Goal: Task Accomplishment & Management: Complete application form

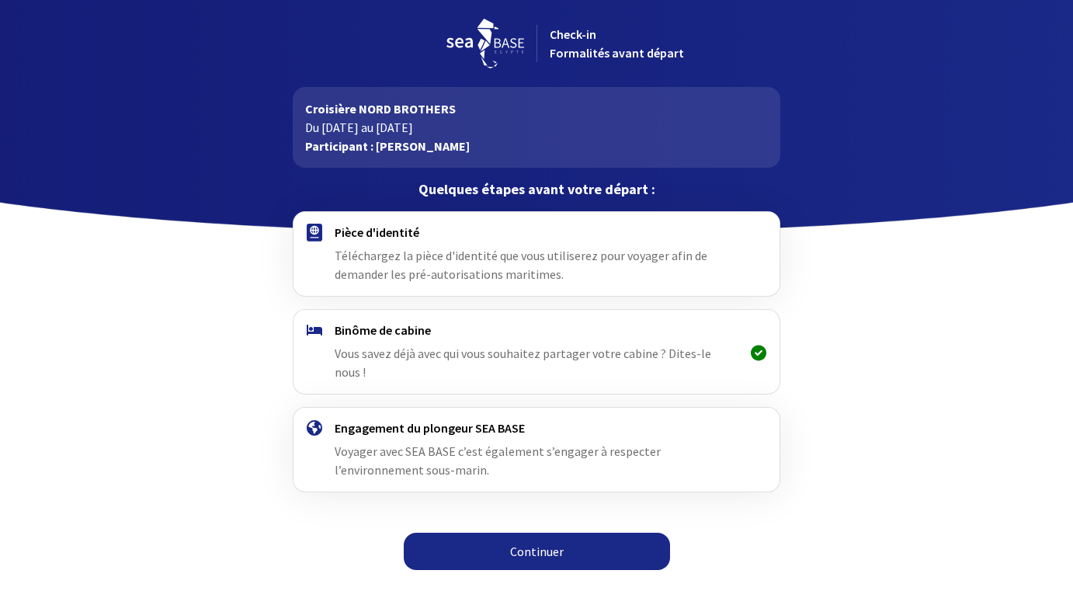
click at [547, 533] on link "Continuer" at bounding box center [537, 551] width 266 height 37
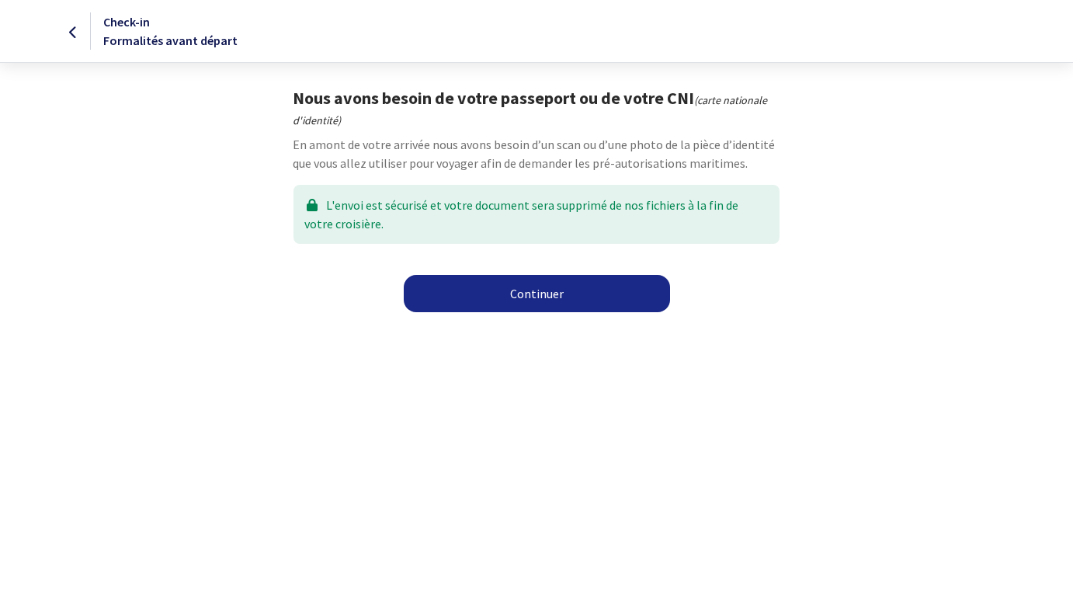
click at [540, 308] on link "Continuer" at bounding box center [537, 293] width 266 height 37
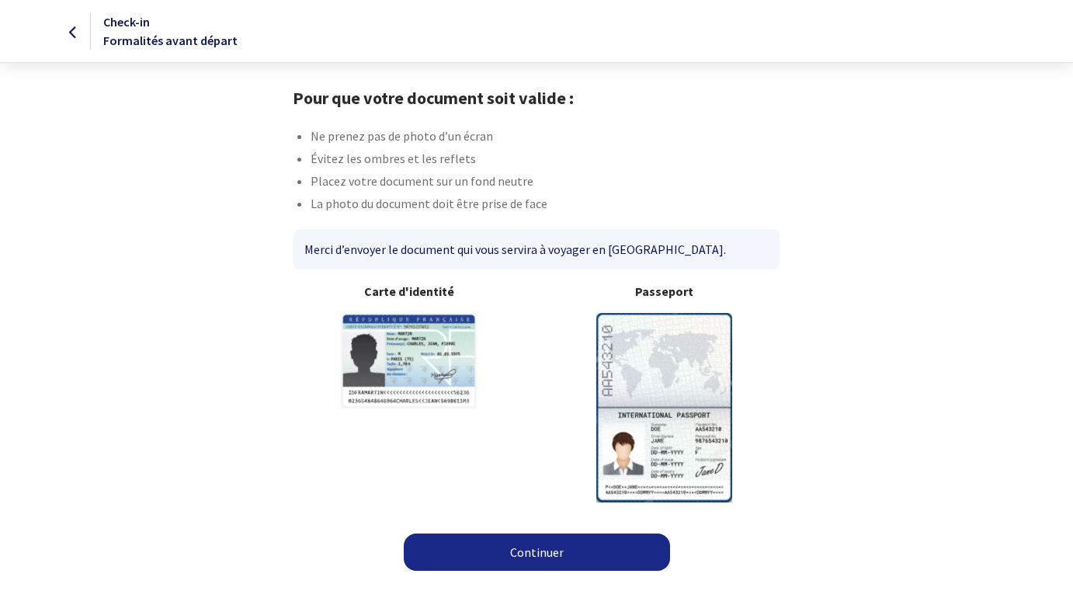
click at [552, 534] on link "Continuer" at bounding box center [537, 551] width 266 height 37
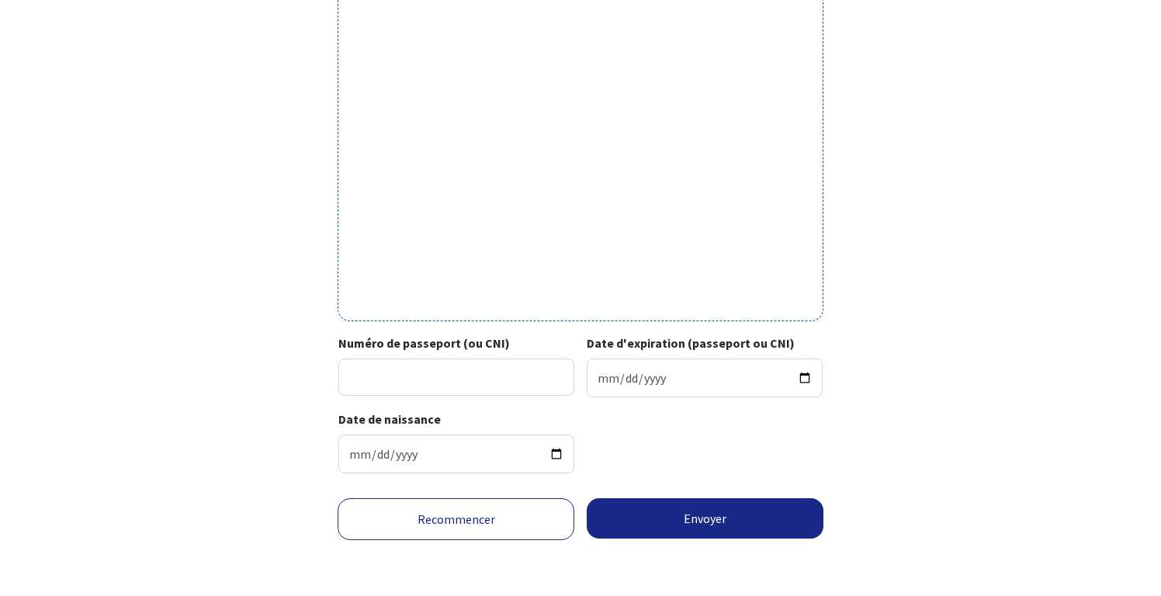
scroll to position [463, 0]
click at [441, 381] on input "Numéro de passeport (ou CNI)" at bounding box center [456, 377] width 236 height 37
click at [605, 363] on input "Date d'expiration (passeport ou CNI)" at bounding box center [705, 378] width 236 height 39
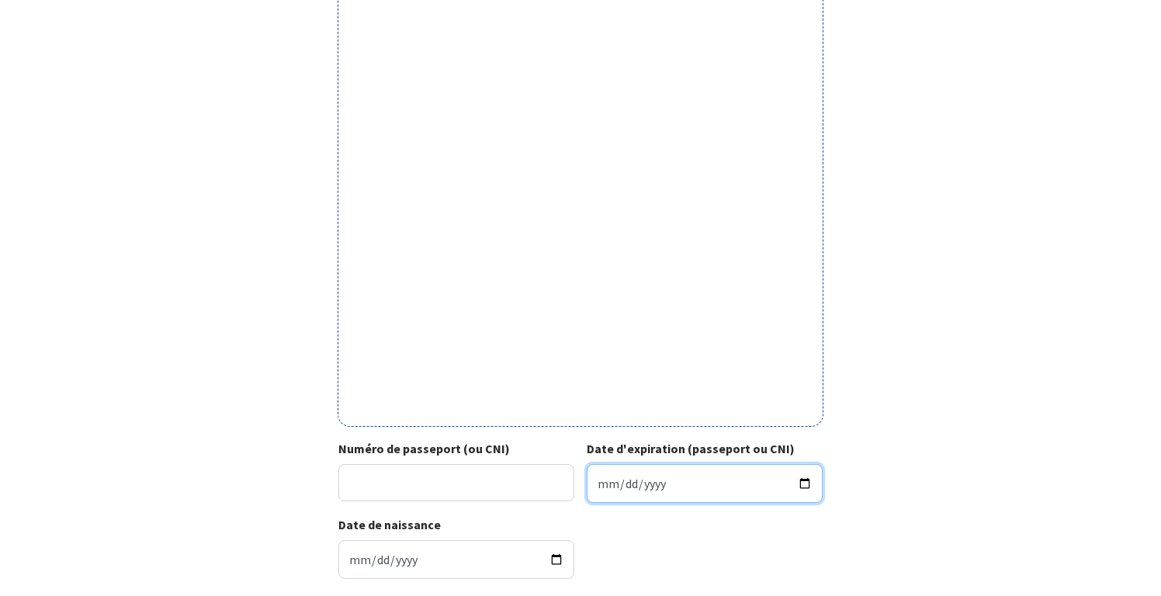
scroll to position [349, 0]
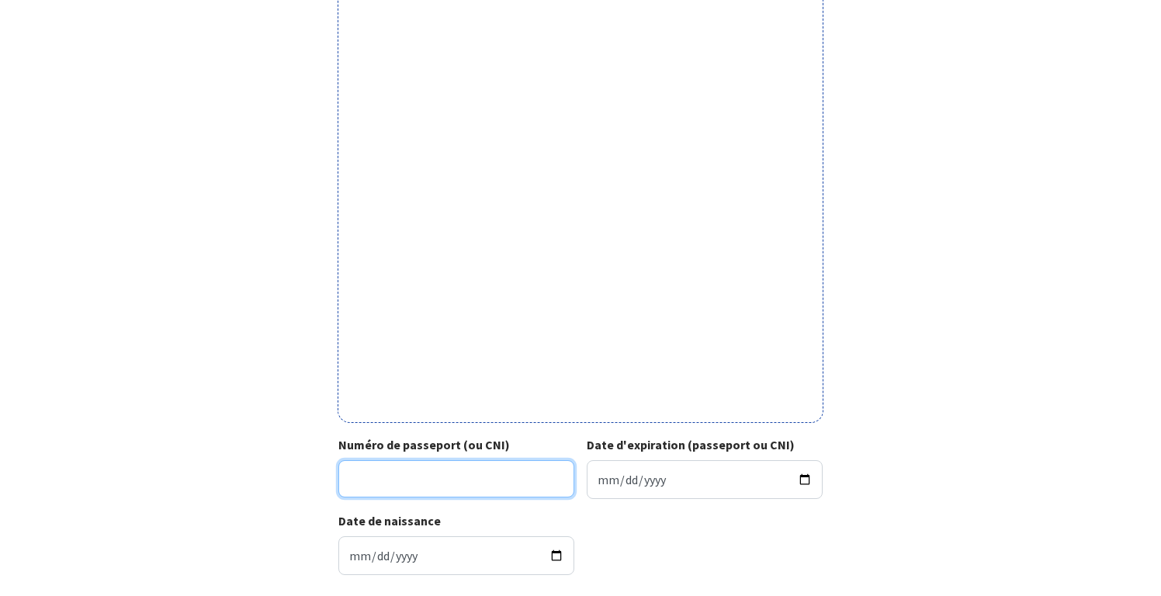
click at [421, 473] on input "Numéro de passeport (ou CNI)" at bounding box center [456, 478] width 236 height 37
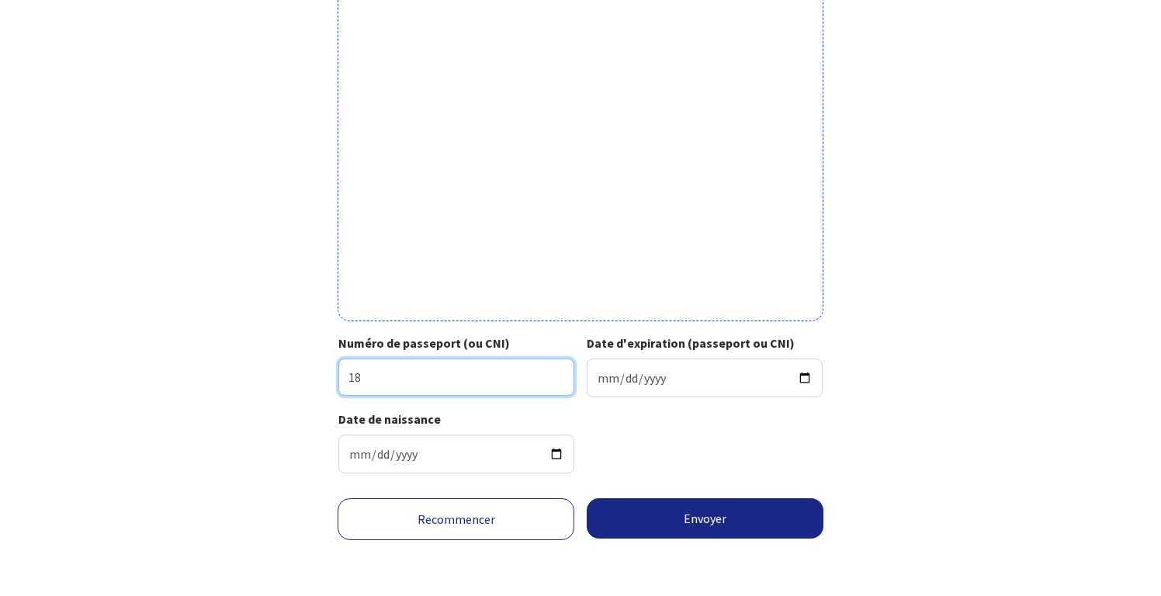
scroll to position [463, 0]
type input "18"
click at [478, 518] on link "Recommencer" at bounding box center [456, 519] width 237 height 42
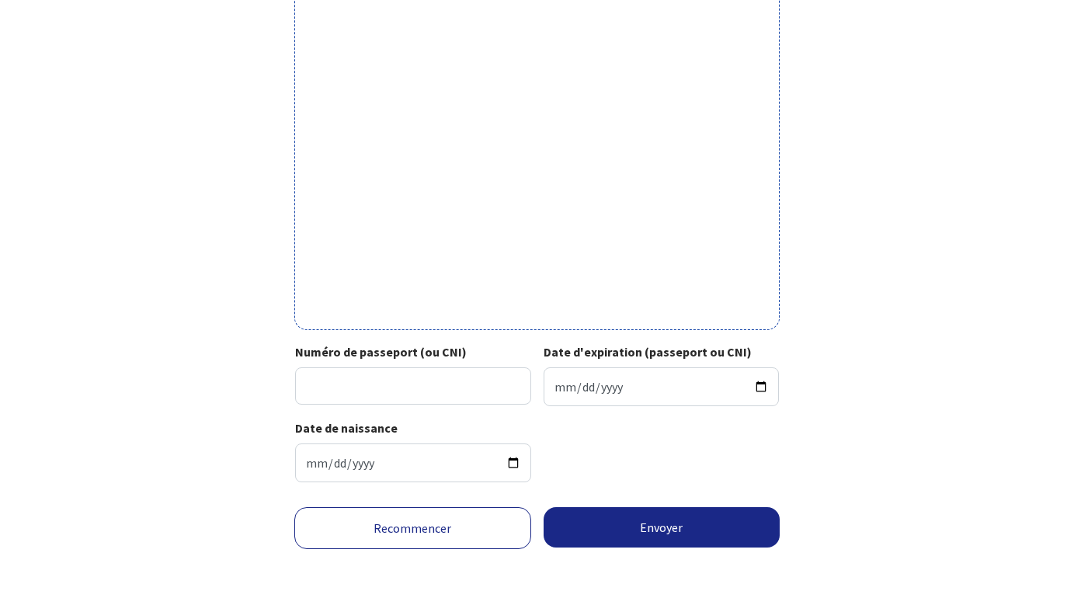
scroll to position [455, 0]
click at [338, 379] on input "Numéro de passeport (ou CNI)" at bounding box center [413, 385] width 236 height 37
type input "1"
click at [218, 214] on div "Votre passeport ou CNI Passeport (uniquement la page avec photo) ou recto de vo…" at bounding box center [537, 69] width 877 height 849
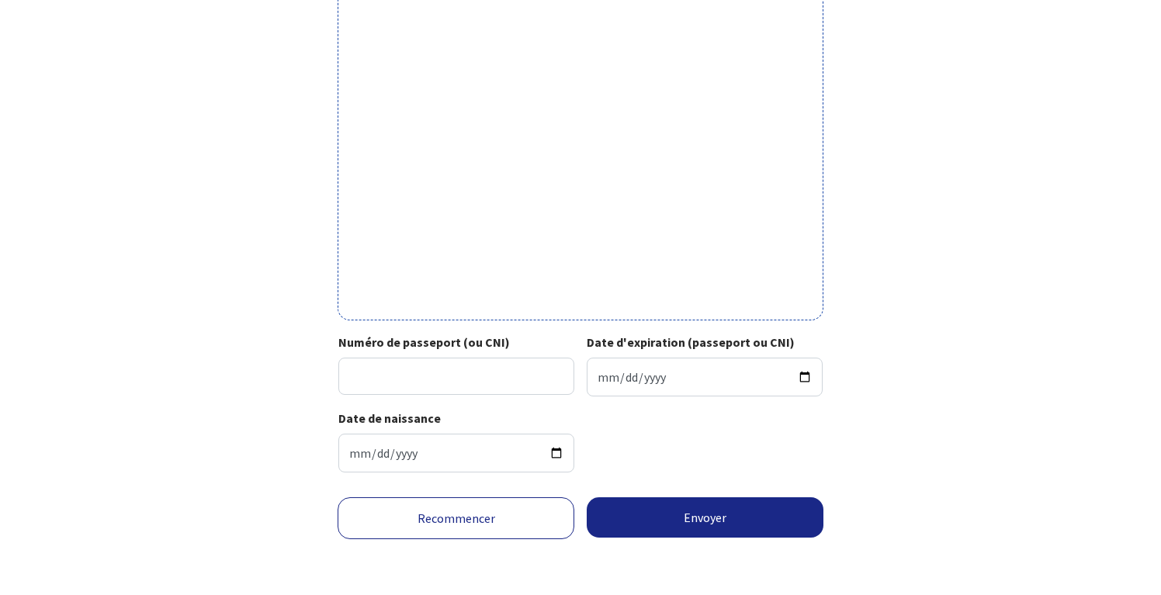
click at [519, 520] on link "Recommencer" at bounding box center [456, 519] width 237 height 42
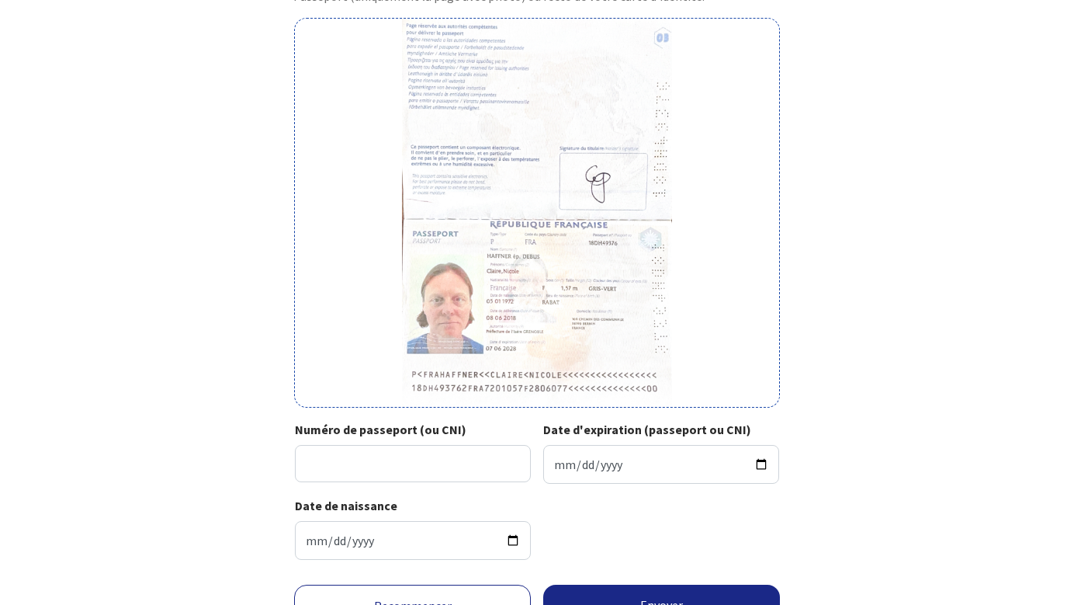
scroll to position [129, 0]
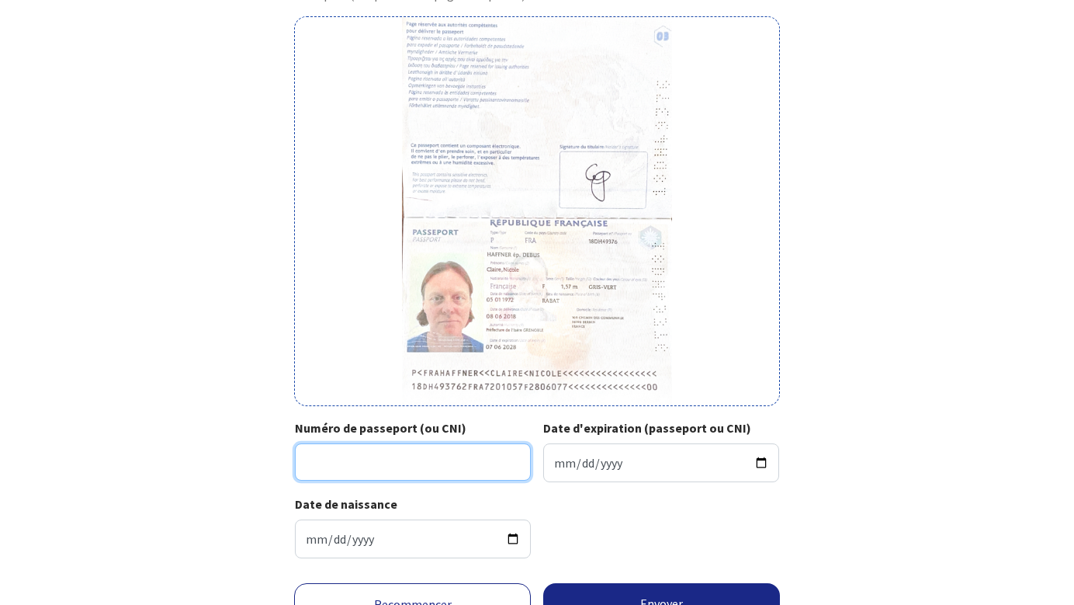
click at [354, 466] on input "Numéro de passeport (ou CNI)" at bounding box center [413, 461] width 236 height 37
type input "18DH49376"
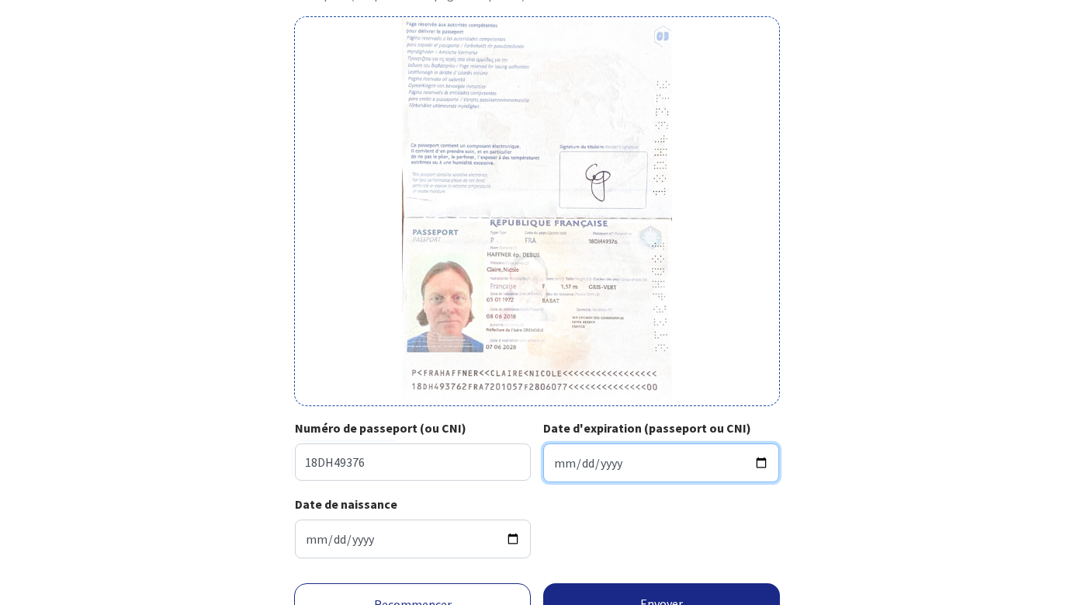
click at [560, 463] on input "Date d'expiration (passeport ou CNI)" at bounding box center [661, 462] width 236 height 39
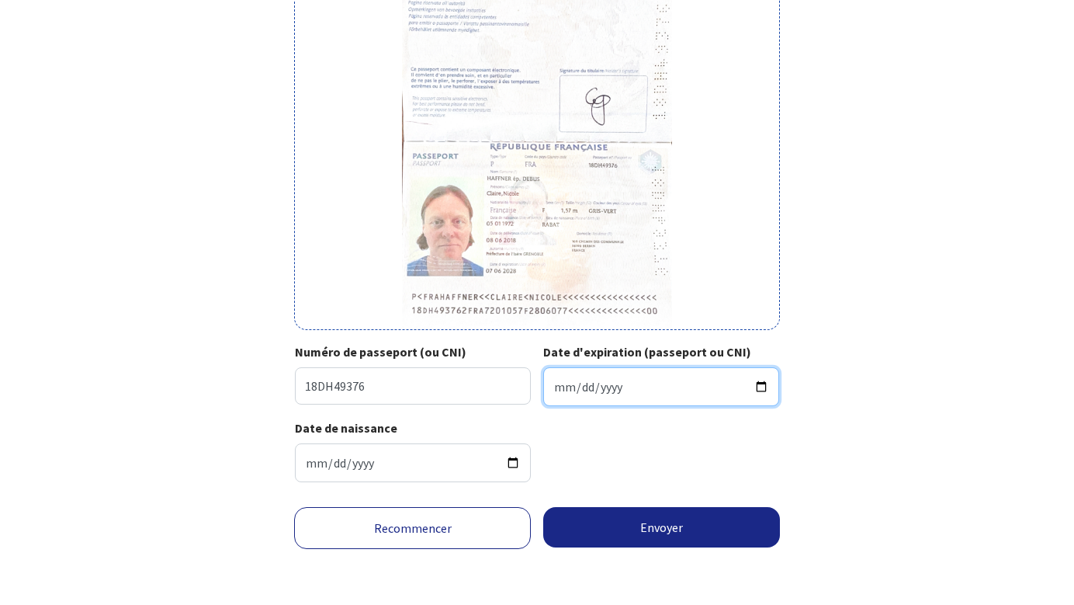
scroll to position [217, 0]
type input "[DATE]"
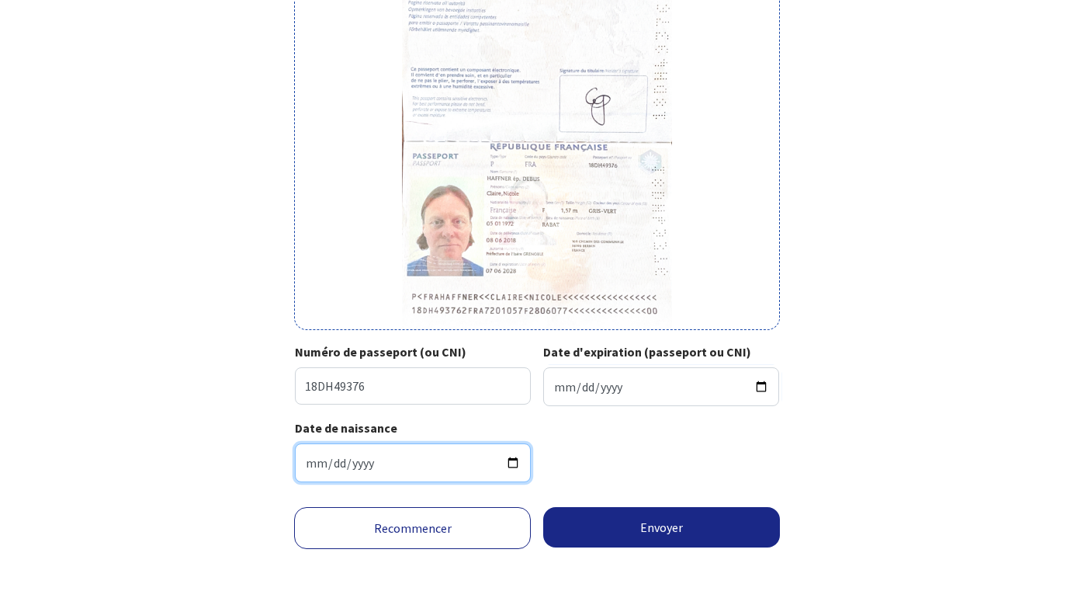
click at [322, 460] on input "[DATE]" at bounding box center [413, 462] width 236 height 39
click at [675, 525] on button "Envoyer" at bounding box center [661, 527] width 237 height 40
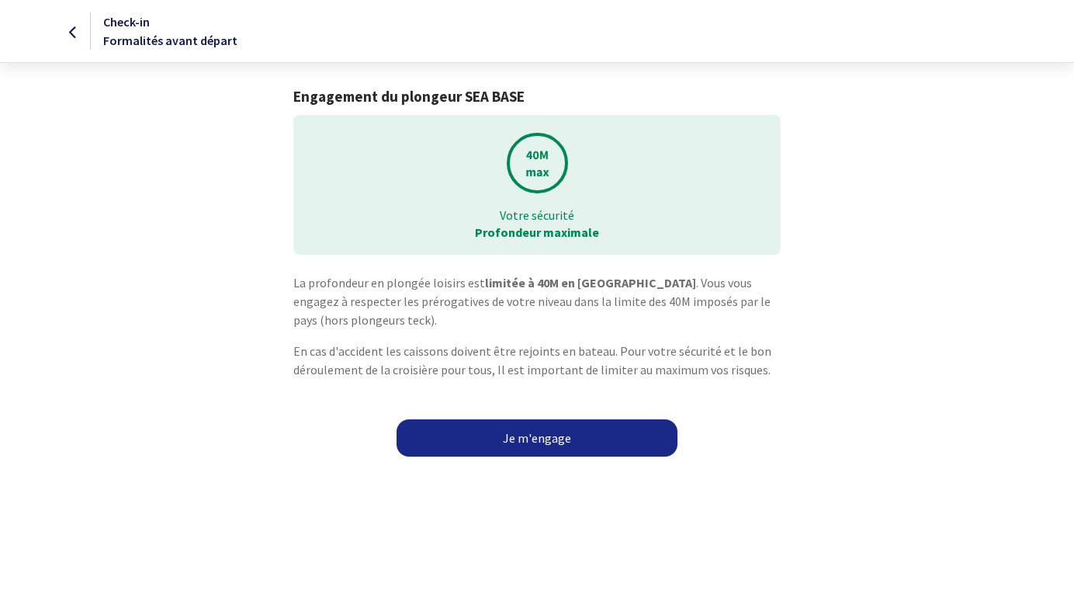
click at [578, 439] on link "Je m'engage" at bounding box center [537, 437] width 281 height 37
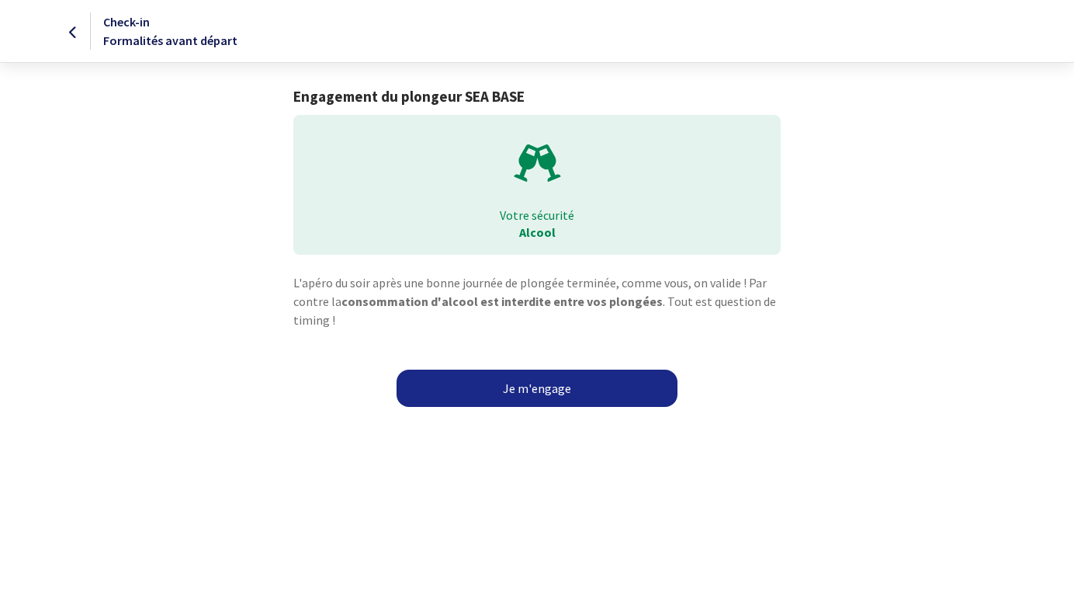
click at [558, 385] on link "Je m'engage" at bounding box center [537, 388] width 281 height 37
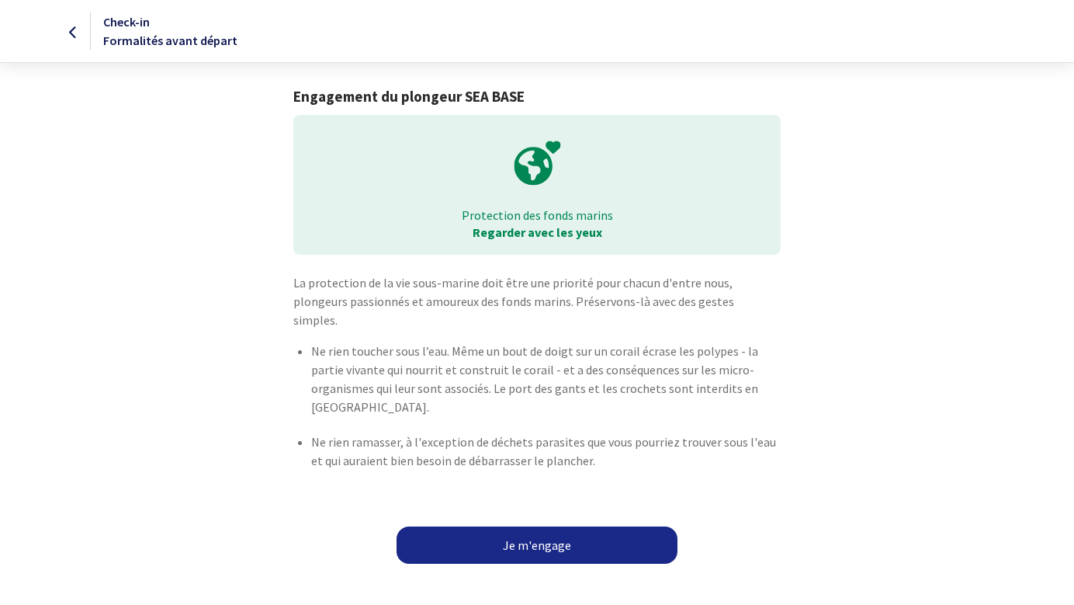
click at [560, 526] on link "Je m'engage" at bounding box center [537, 544] width 281 height 37
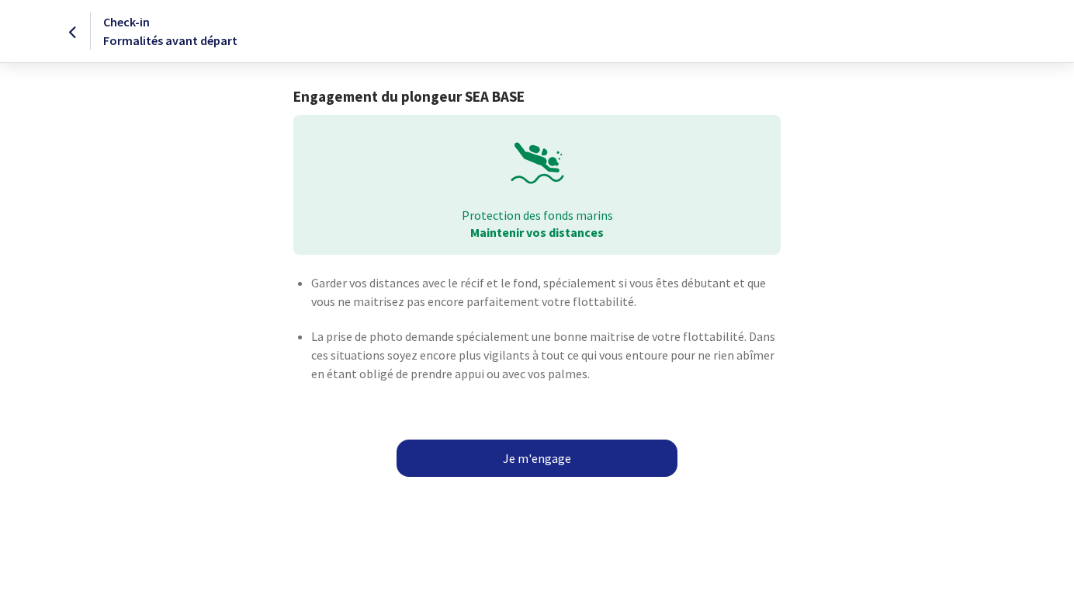
click at [557, 463] on link "Je m'engage" at bounding box center [537, 457] width 281 height 37
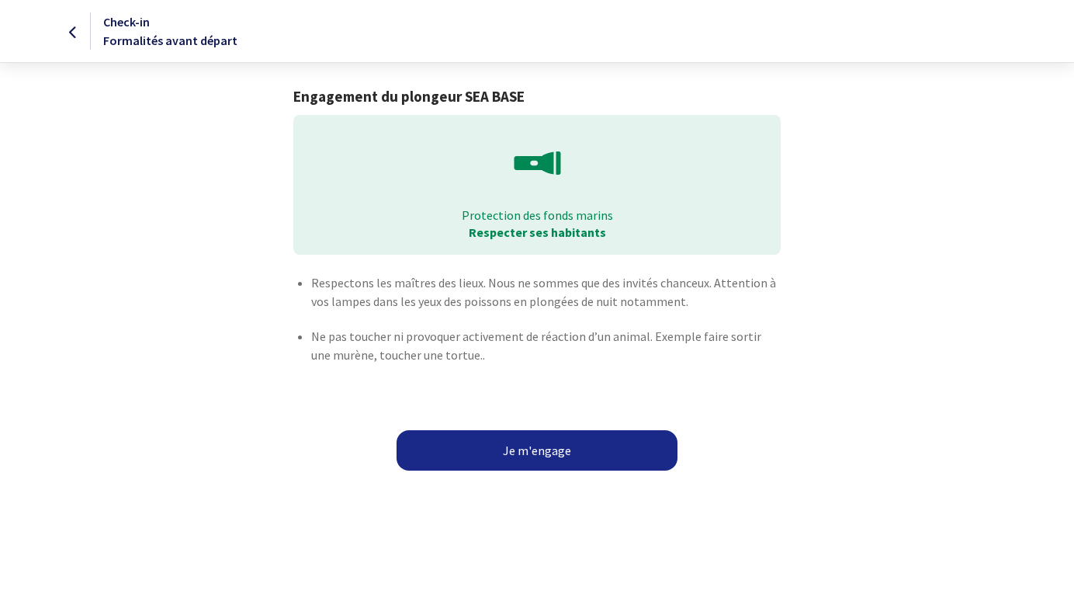
click at [557, 463] on button "Je m'engage" at bounding box center [537, 450] width 281 height 40
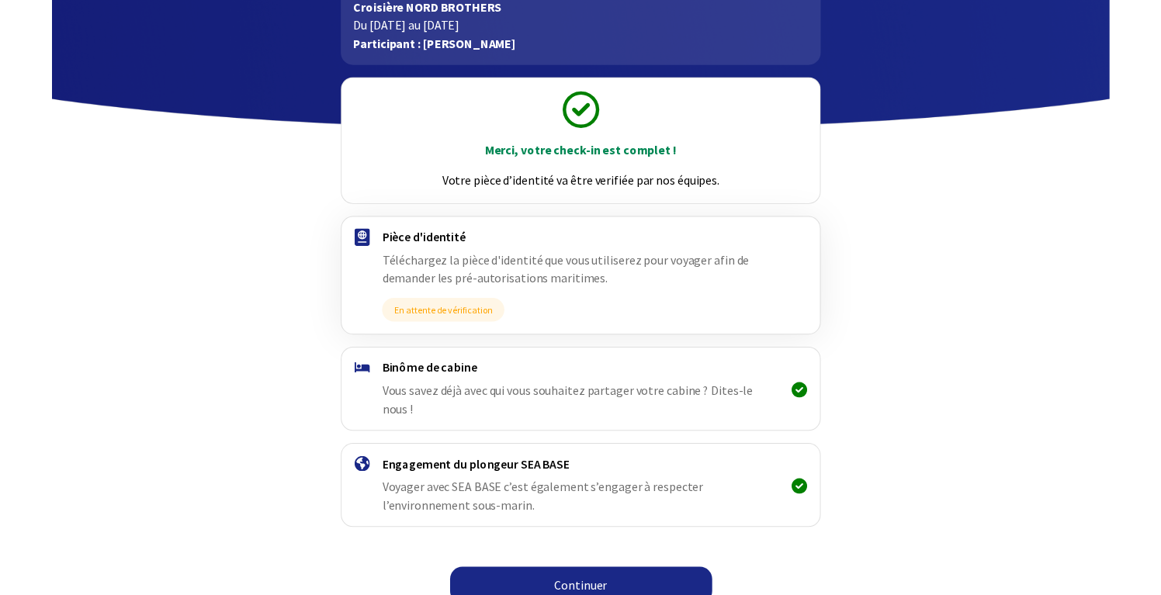
scroll to position [101, 0]
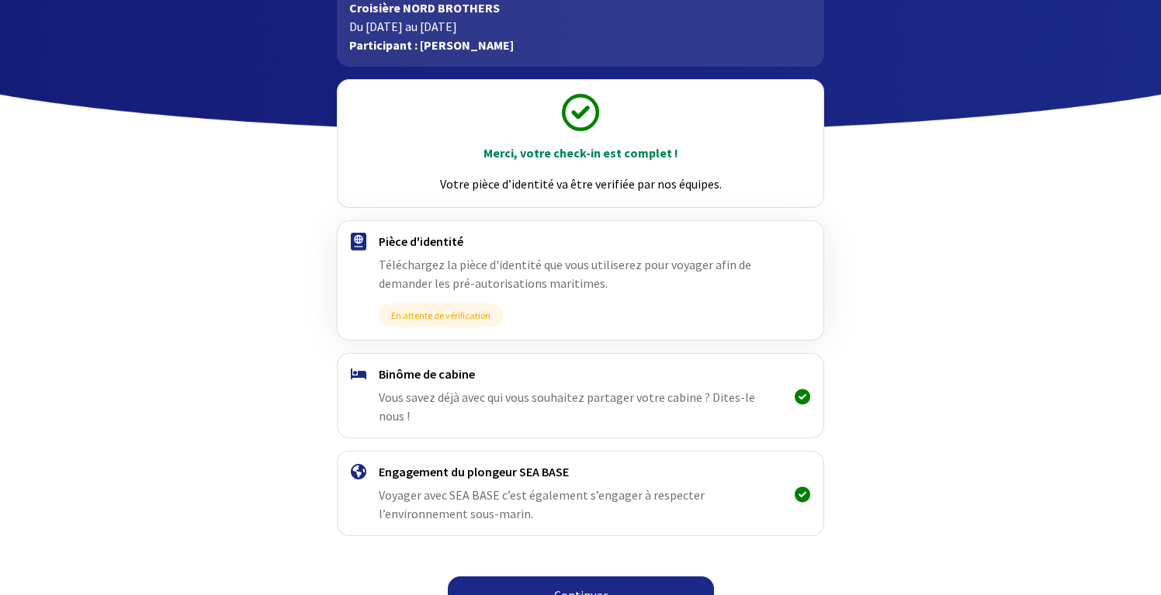
click at [587, 577] on link "Continuer" at bounding box center [581, 595] width 266 height 37
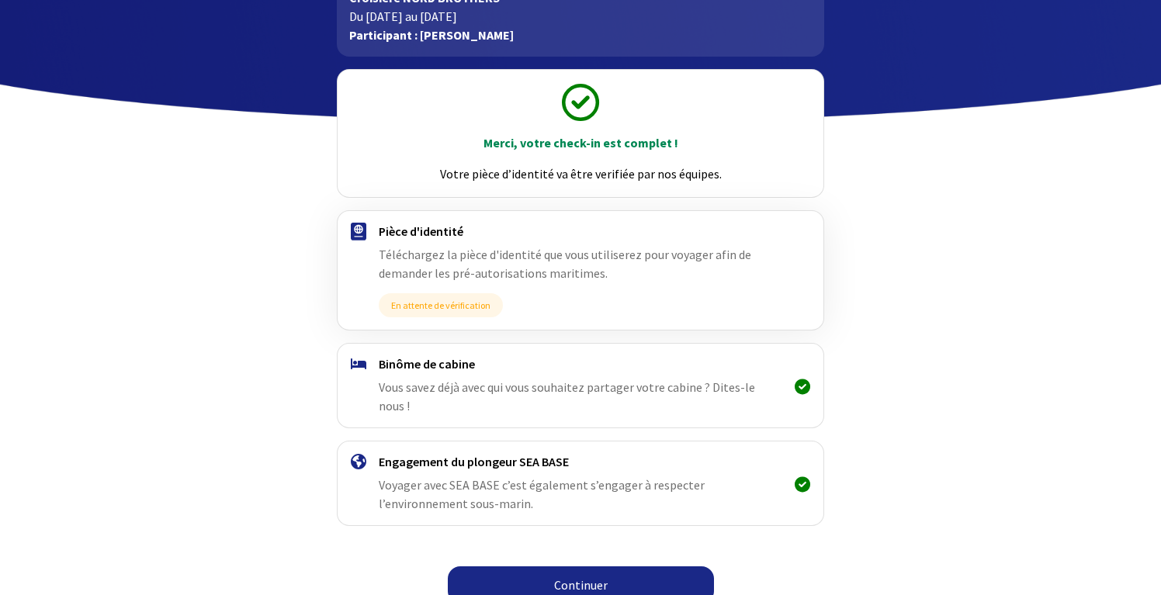
scroll to position [110, 0]
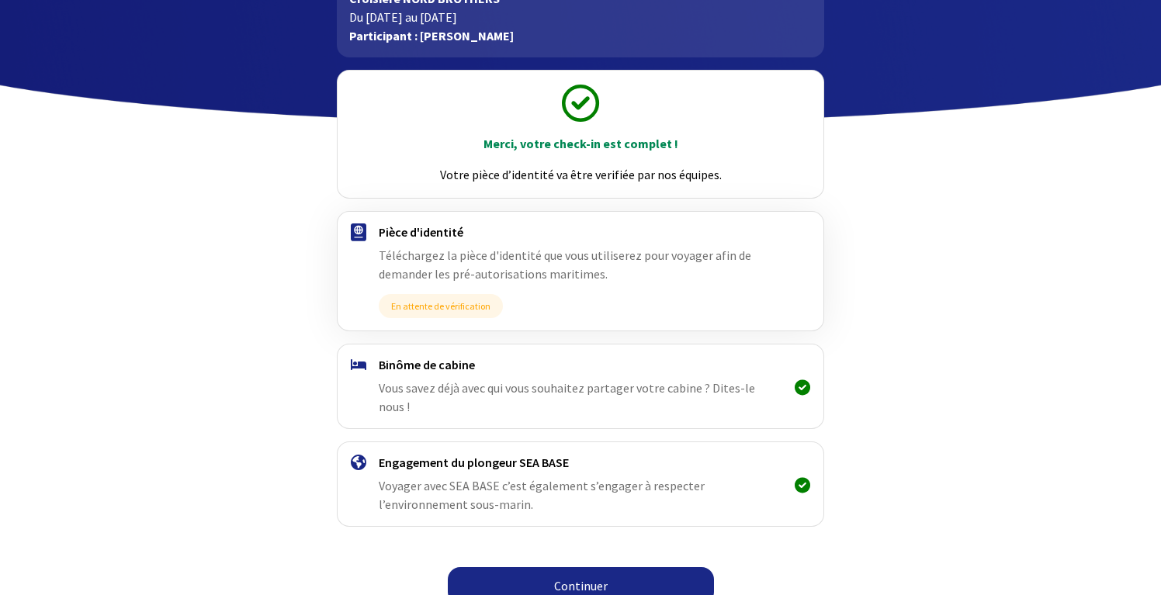
click at [633, 567] on link "Continuer" at bounding box center [581, 585] width 266 height 37
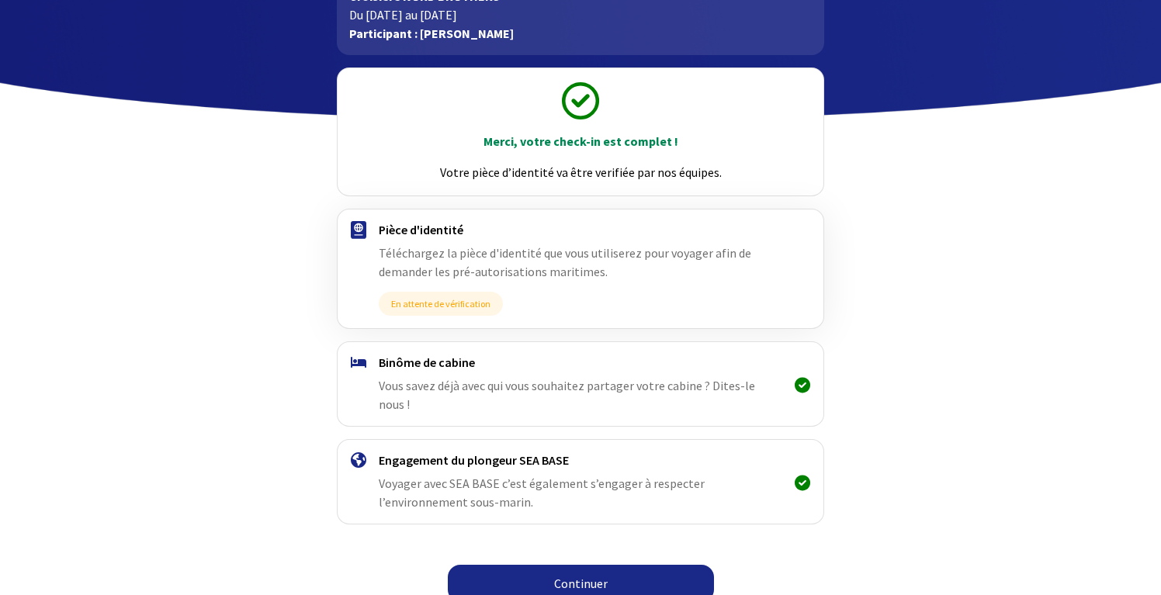
scroll to position [111, 0]
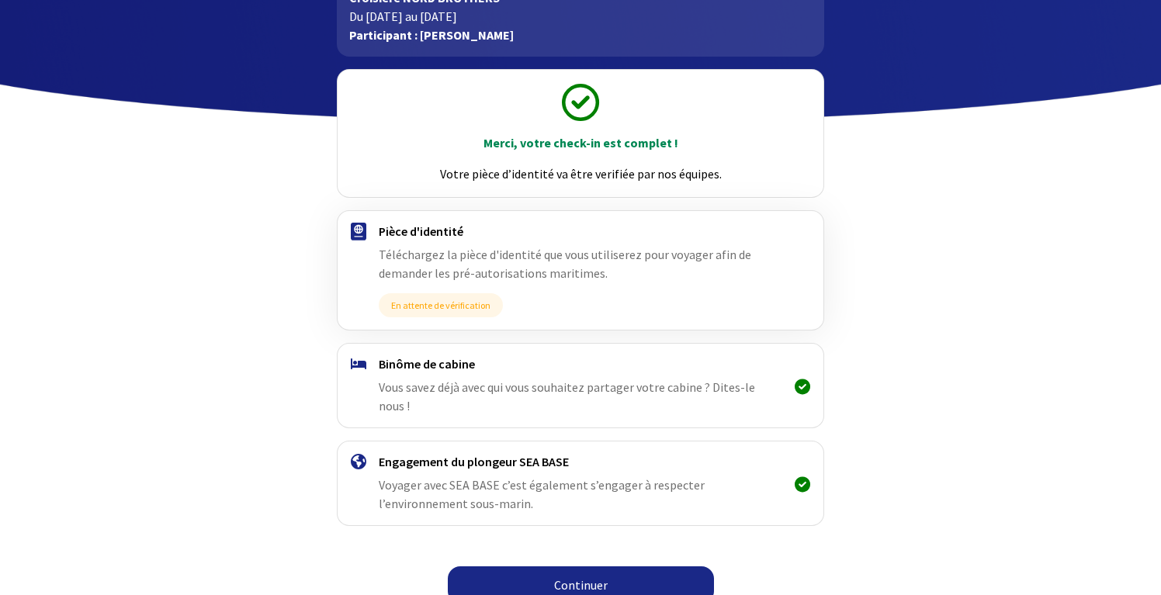
click at [631, 567] on link "Continuer" at bounding box center [581, 585] width 266 height 37
